Goal: Register for event/course

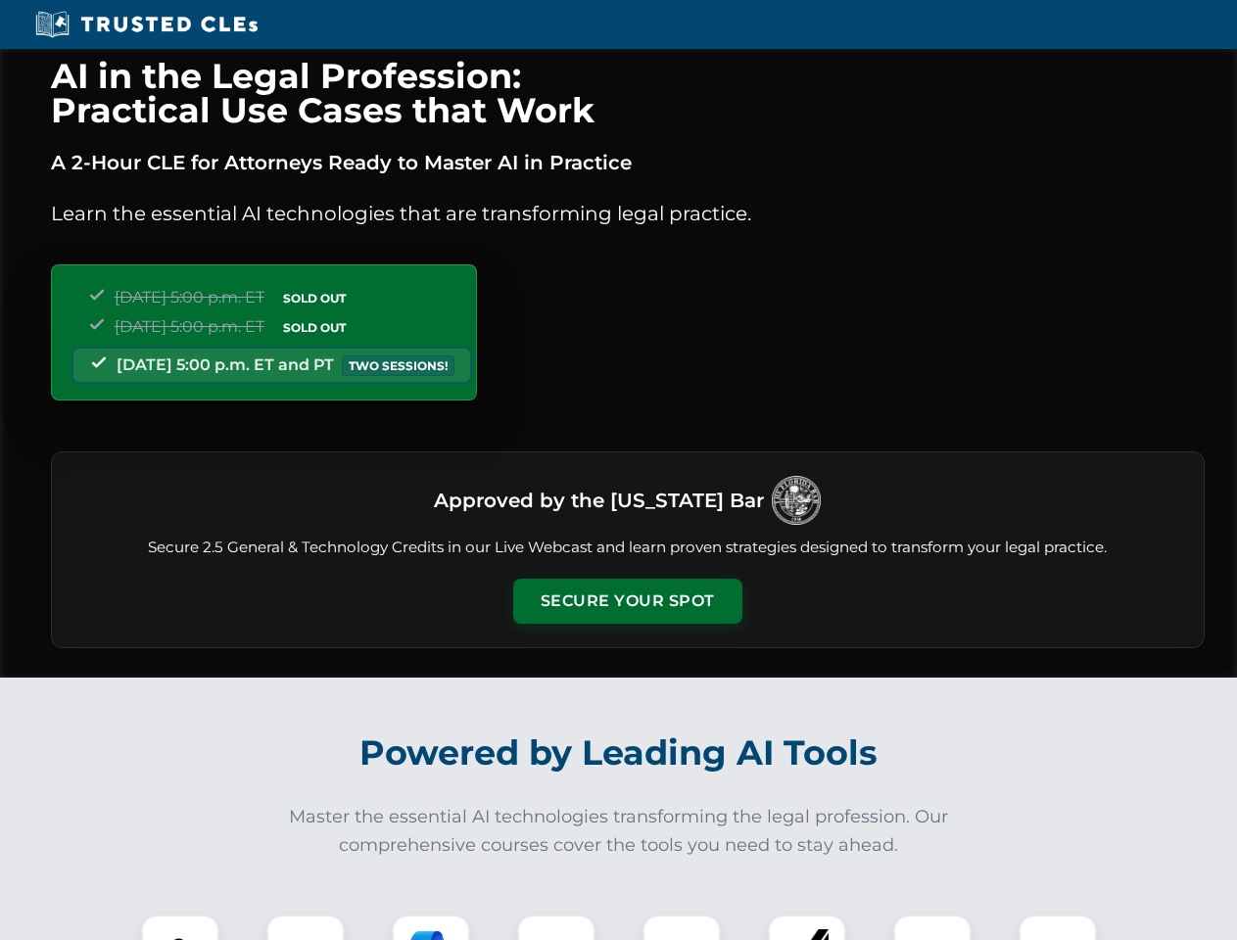
click at [627, 601] on button "Secure Your Spot" at bounding box center [627, 601] width 229 height 45
click at [180, 927] on img at bounding box center [180, 953] width 57 height 57
